Goal: Task Accomplishment & Management: Use online tool/utility

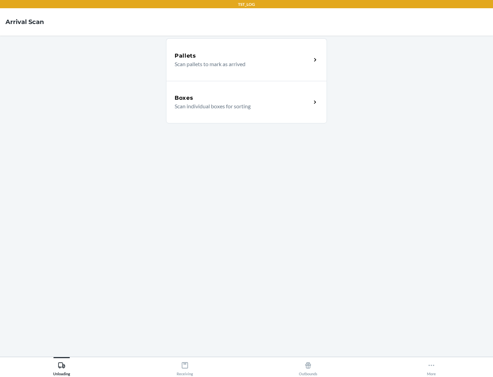
click at [243, 98] on div "Boxes" at bounding box center [243, 98] width 137 height 8
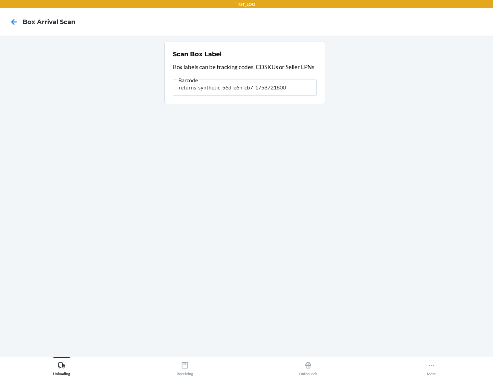
type input "returns-synthetic-56d-e6n-cb7-1758721800"
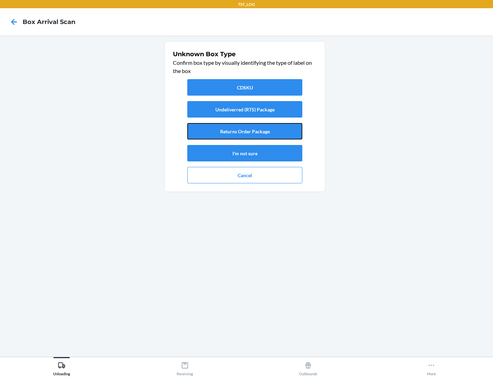
click at [245, 131] on button "Returns Order Package" at bounding box center [244, 131] width 115 height 16
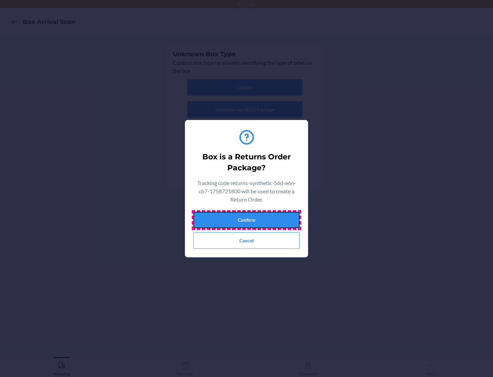
click at [246, 219] on button "Confirm" at bounding box center [246, 220] width 106 height 16
